Goal: Information Seeking & Learning: Learn about a topic

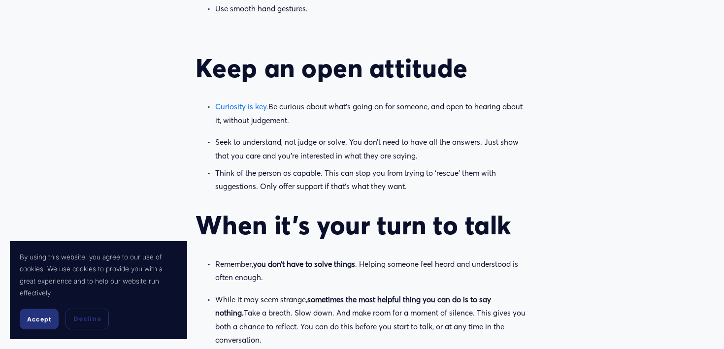
scroll to position [1592, 0]
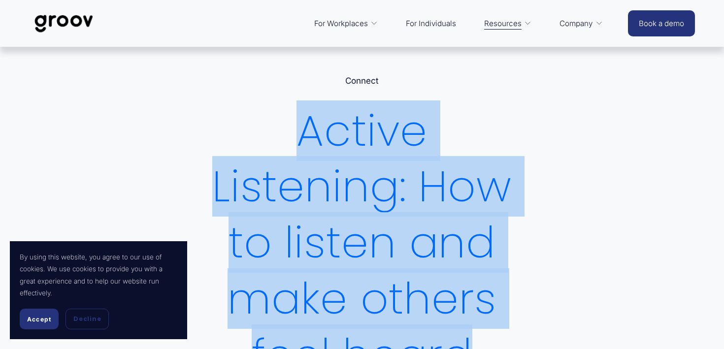
drag, startPoint x: 296, startPoint y: 130, endPoint x: 471, endPoint y: 335, distance: 269.5
click at [471, 335] on h1 "Active Listening: How to listen and make others feel heard" at bounding box center [362, 243] width 333 height 280
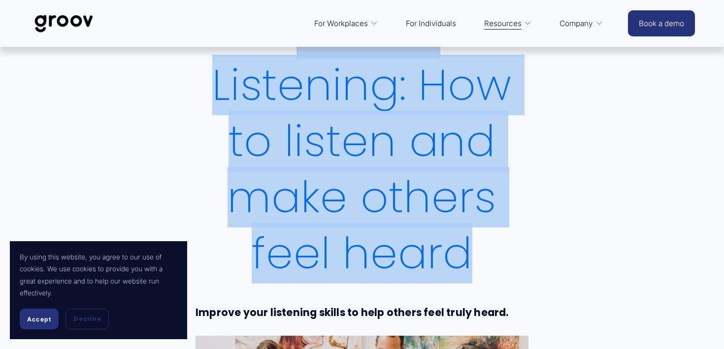
scroll to position [103, 0]
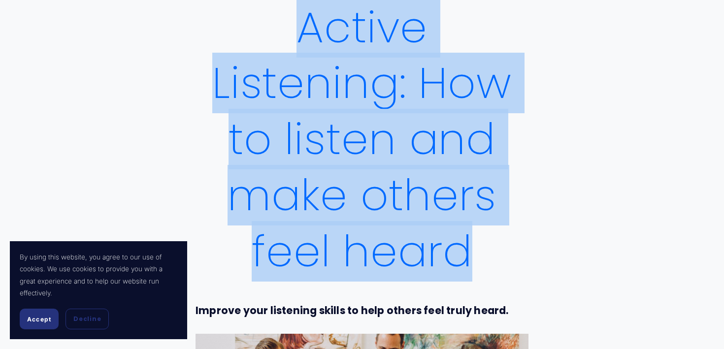
copy h1 "Active Listening: How to listen and make others feel heard"
